Goal: Task Accomplishment & Management: Use online tool/utility

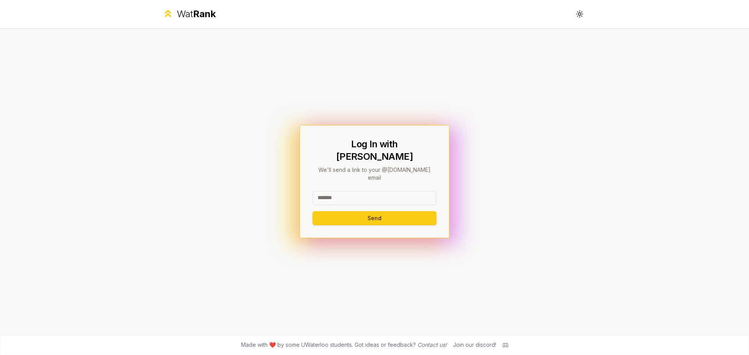
click at [351, 191] on input at bounding box center [374, 198] width 124 height 14
click at [374, 211] on button "Send" at bounding box center [374, 218] width 124 height 14
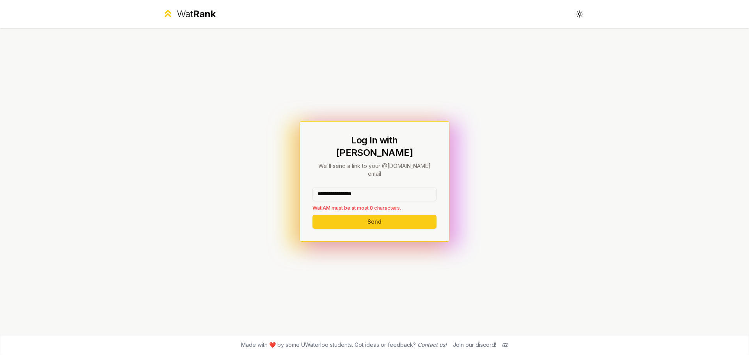
drag, startPoint x: 386, startPoint y: 185, endPoint x: 331, endPoint y: 184, distance: 54.6
click at [331, 187] on input "**********" at bounding box center [374, 194] width 124 height 14
drag, startPoint x: 343, startPoint y: 184, endPoint x: 450, endPoint y: 189, distance: 107.0
click at [442, 188] on div "**********" at bounding box center [374, 181] width 150 height 120
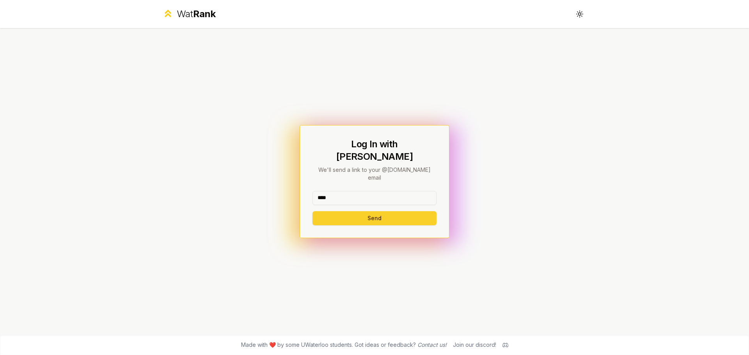
type input "****"
click at [395, 211] on button "Send" at bounding box center [374, 218] width 124 height 14
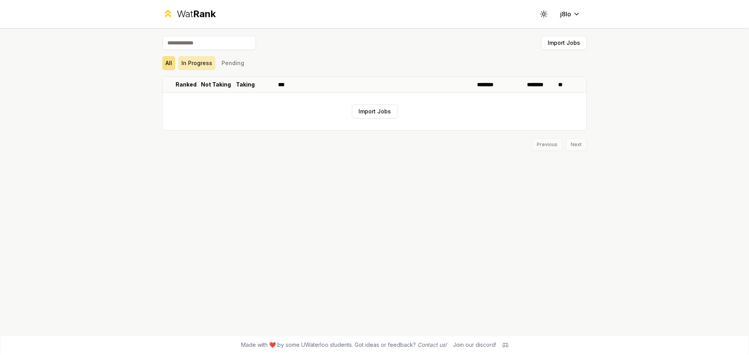
click at [202, 64] on button "In Progress" at bounding box center [196, 63] width 37 height 14
click at [223, 62] on button "Pending" at bounding box center [232, 63] width 29 height 14
click at [165, 59] on button "All" at bounding box center [168, 63] width 13 height 14
click at [202, 51] on div "Import Jobs" at bounding box center [374, 44] width 424 height 17
click at [378, 105] on button "Import Jobs" at bounding box center [375, 111] width 46 height 14
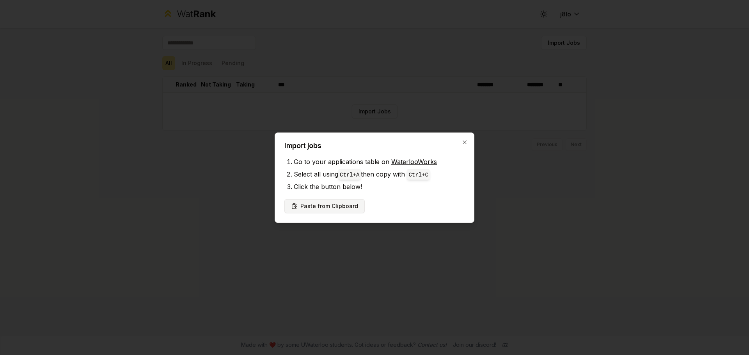
click at [322, 207] on button "Paste from Clipboard" at bounding box center [324, 206] width 80 height 14
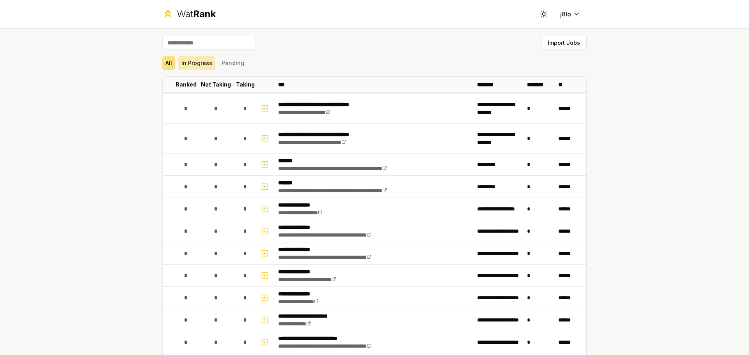
click at [198, 65] on button "In Progress" at bounding box center [196, 63] width 37 height 14
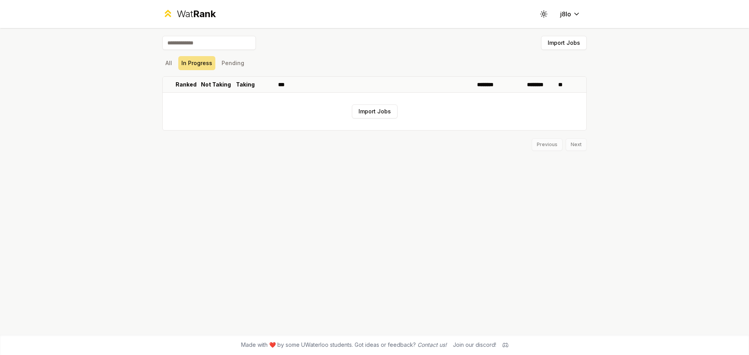
click at [178, 9] on div "Wat Rank" at bounding box center [196, 14] width 39 height 12
